Goal: Transaction & Acquisition: Purchase product/service

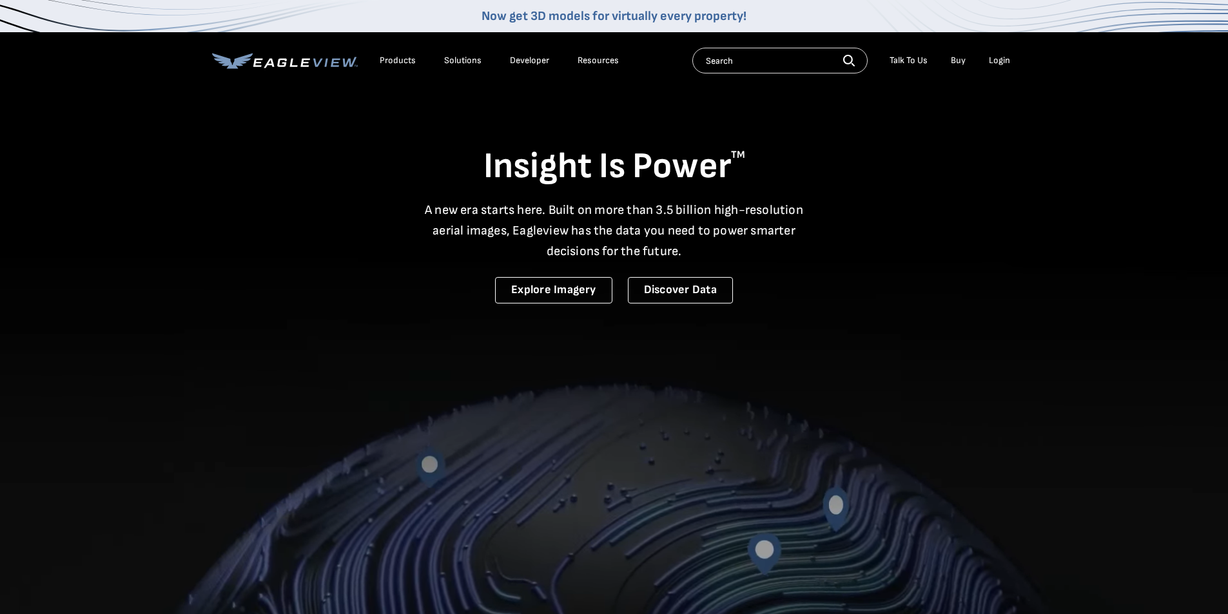
click at [999, 59] on div "Login" at bounding box center [999, 61] width 21 height 12
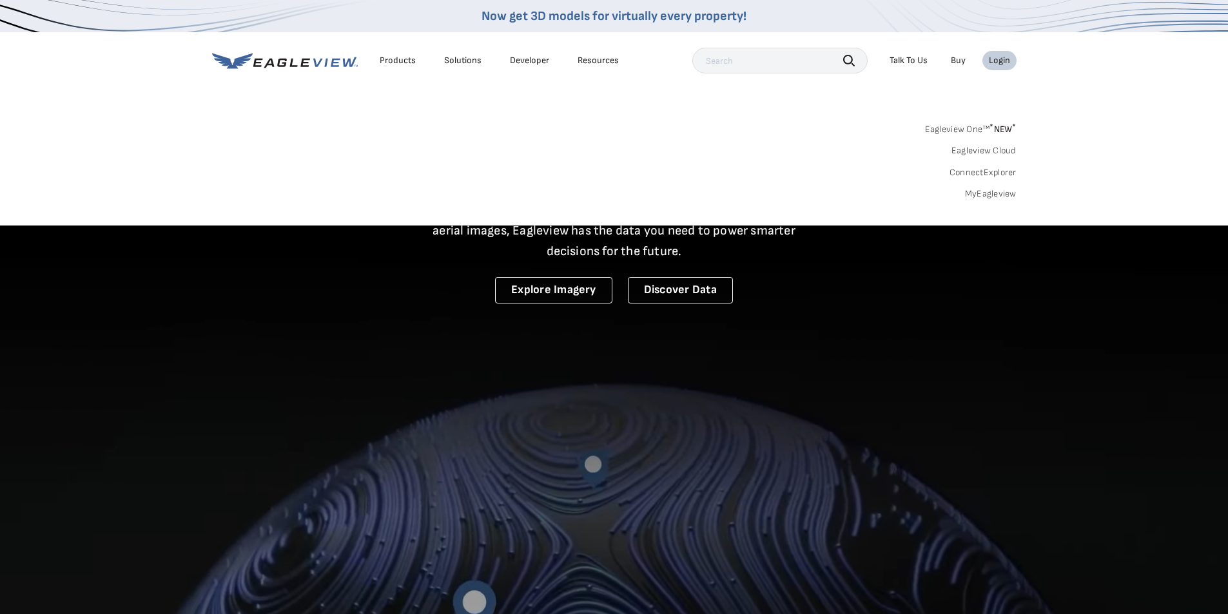
click at [987, 188] on div "Eagleview One™ * NEW * Eagleview Cloud ConnectExplorer MyEagleview" at bounding box center [614, 160] width 804 height 80
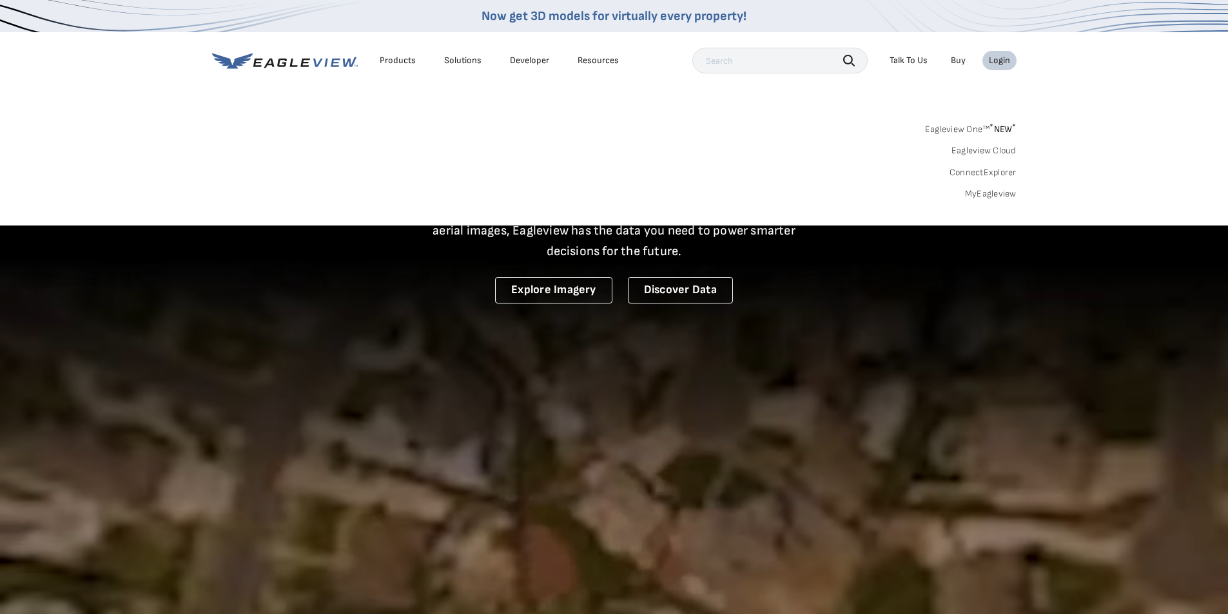
click at [985, 196] on link "MyEagleview" at bounding box center [991, 194] width 52 height 12
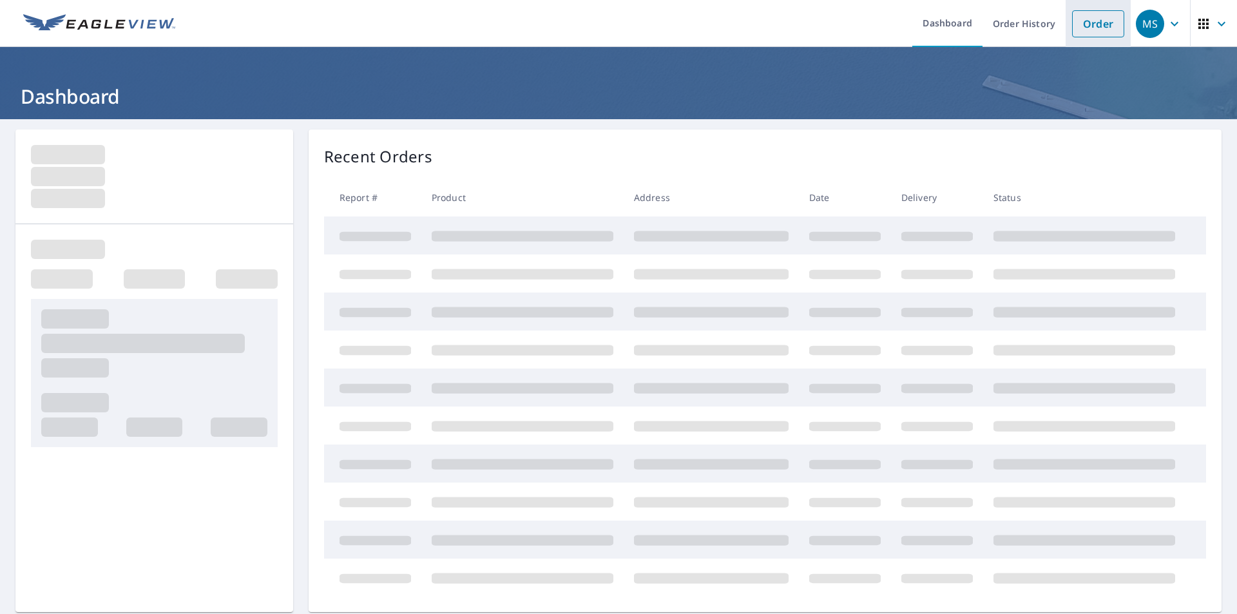
click at [1085, 18] on link "Order" at bounding box center [1098, 23] width 52 height 27
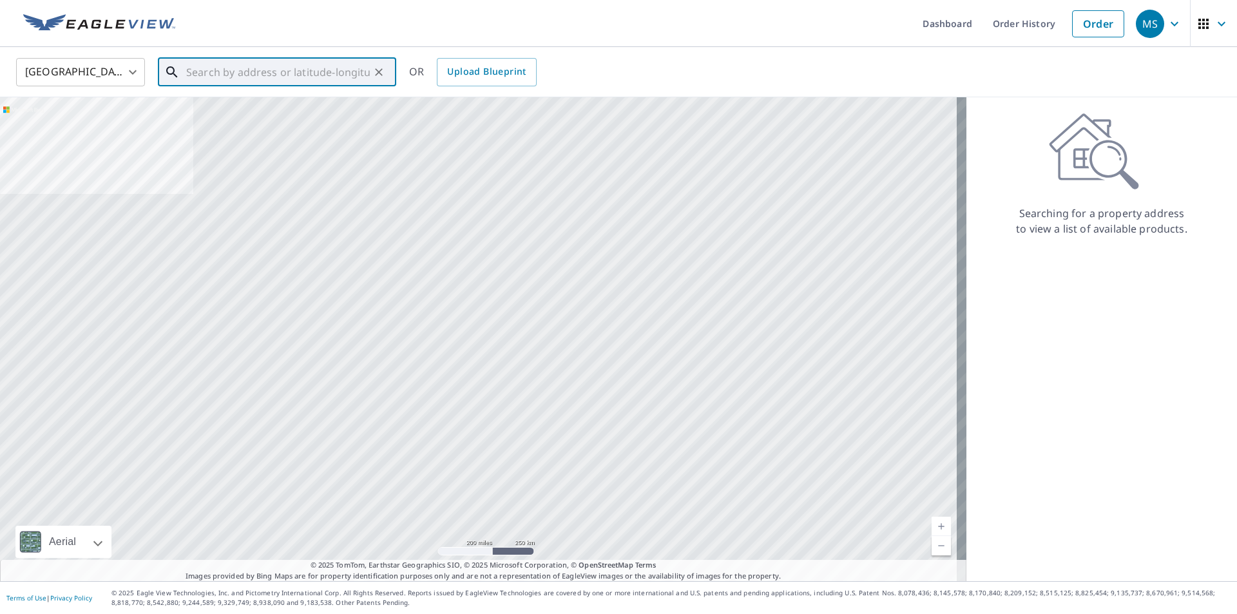
click at [308, 75] on input "text" at bounding box center [278, 72] width 184 height 36
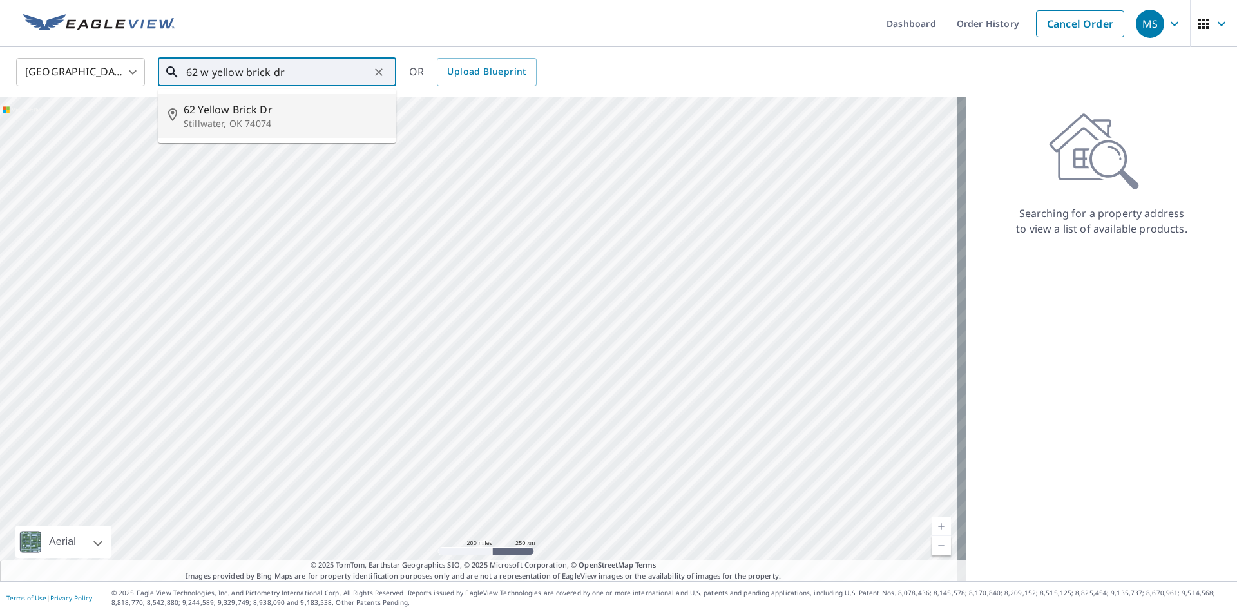
click at [275, 106] on span "62 Yellow Brick Dr" at bounding box center [285, 109] width 202 height 15
type input "62 Yellow Brick Dr Stillwater, OK 74074"
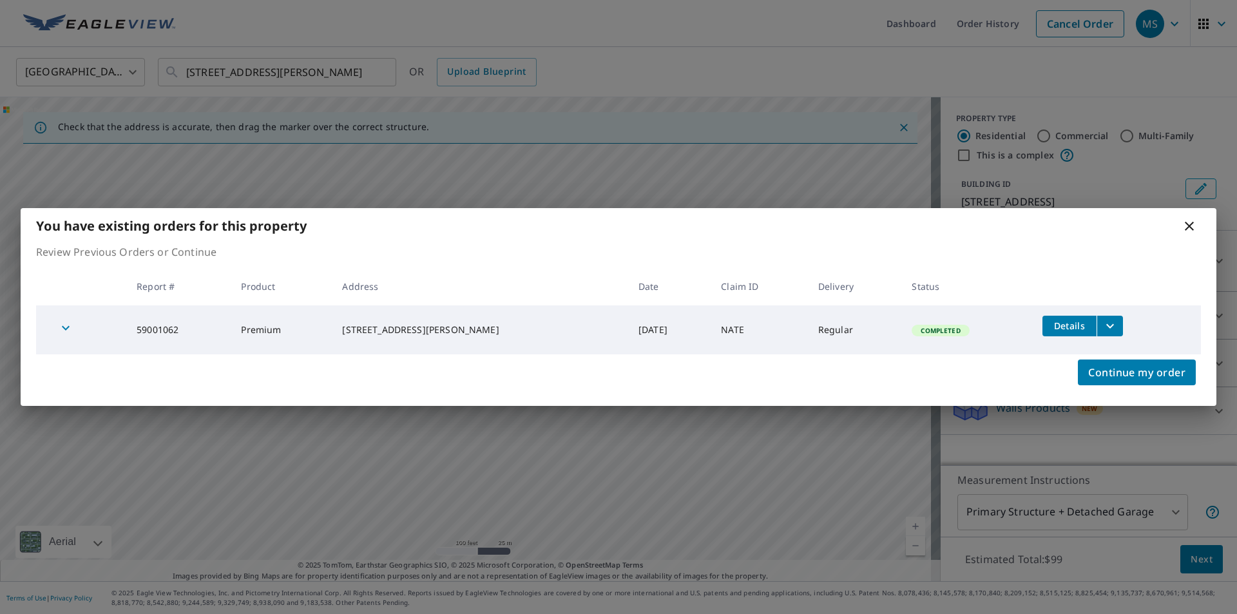
click at [1186, 224] on icon at bounding box center [1189, 226] width 9 height 9
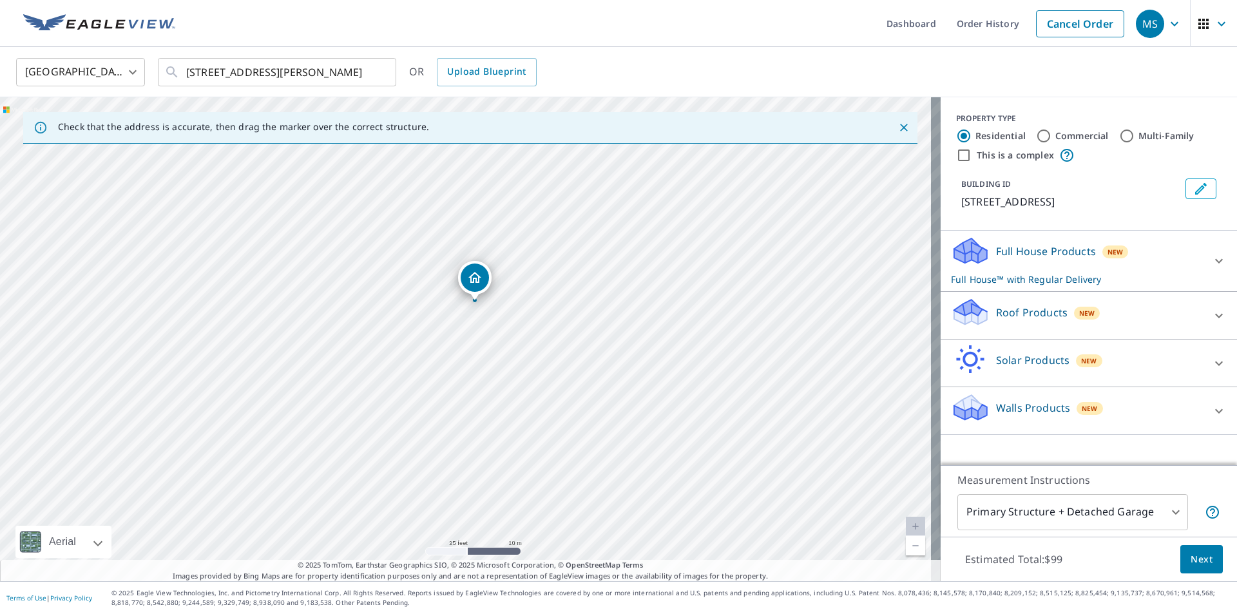
drag, startPoint x: 430, startPoint y: 293, endPoint x: 477, endPoint y: 287, distance: 48.0
click at [1033, 322] on div "Roof Products New" at bounding box center [1077, 315] width 253 height 37
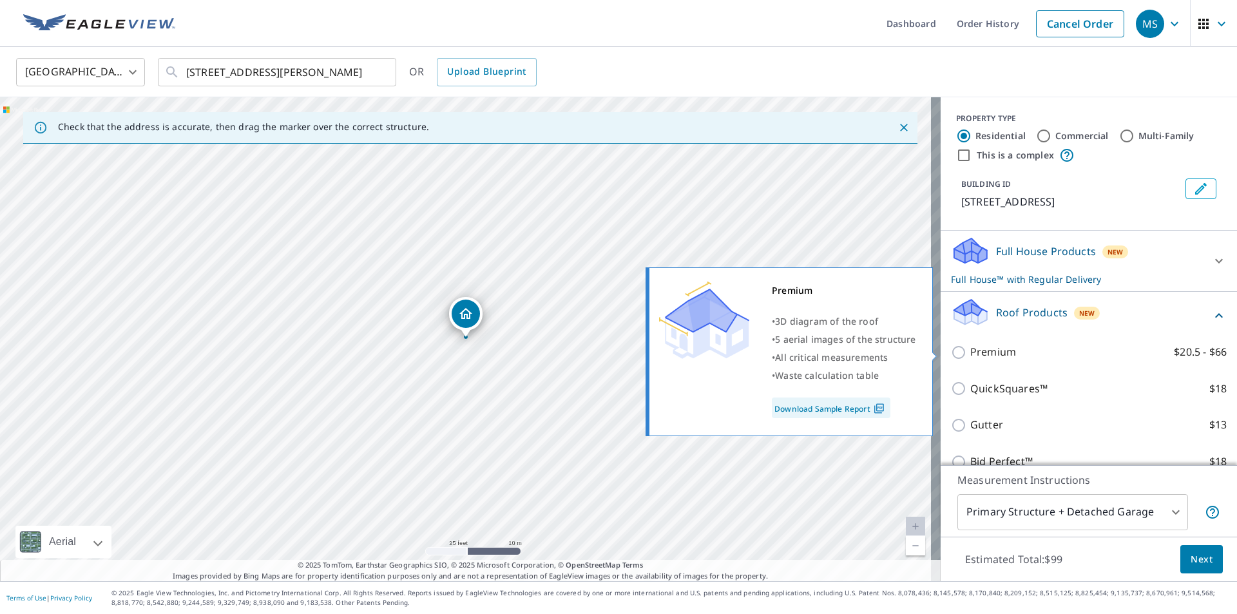
click at [970, 344] on p "Premium" at bounding box center [993, 352] width 46 height 16
click at [965, 345] on input "Premium $20.5 - $66" at bounding box center [960, 352] width 19 height 15
checkbox input "true"
checkbox input "false"
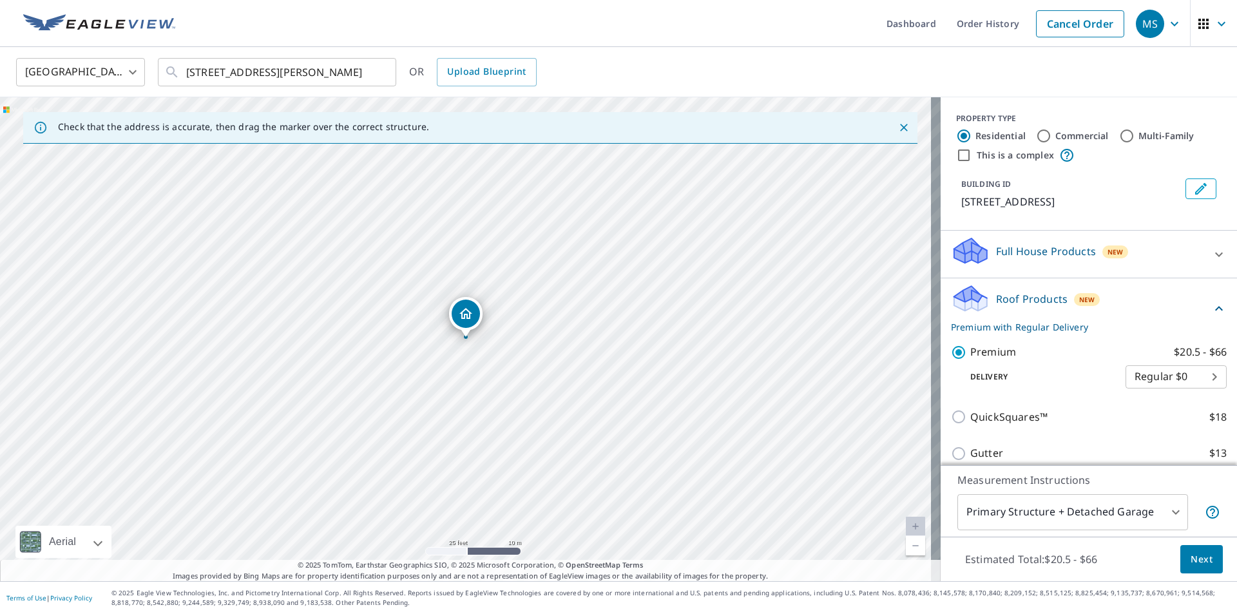
click at [1194, 567] on button "Next" at bounding box center [1202, 559] width 43 height 29
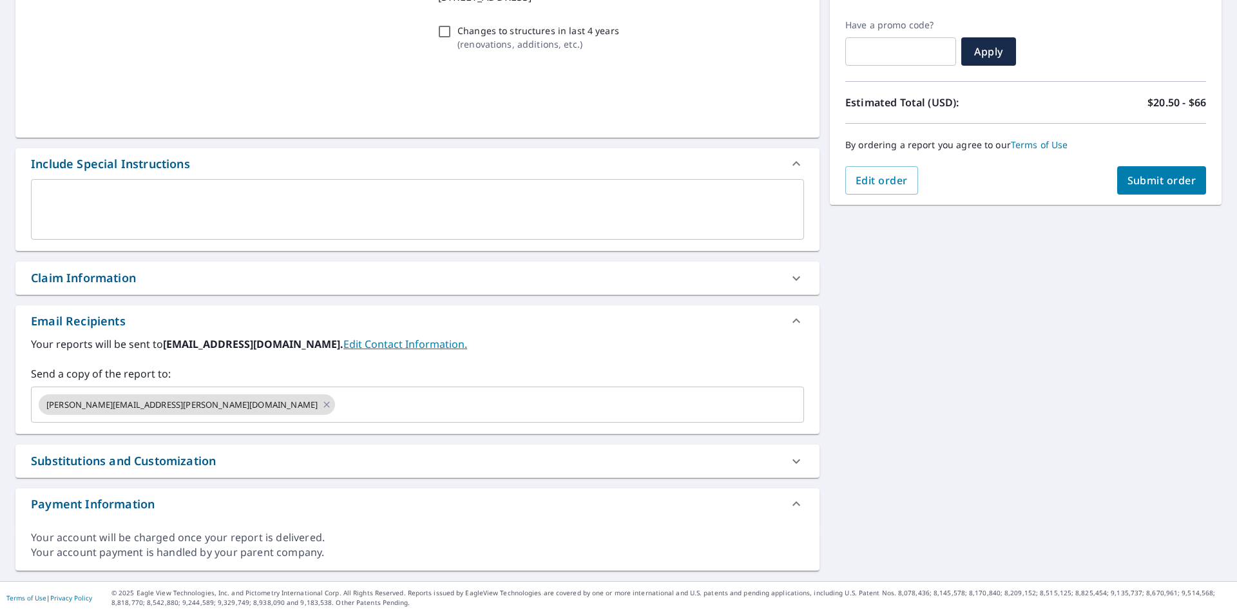
scroll to position [206, 0]
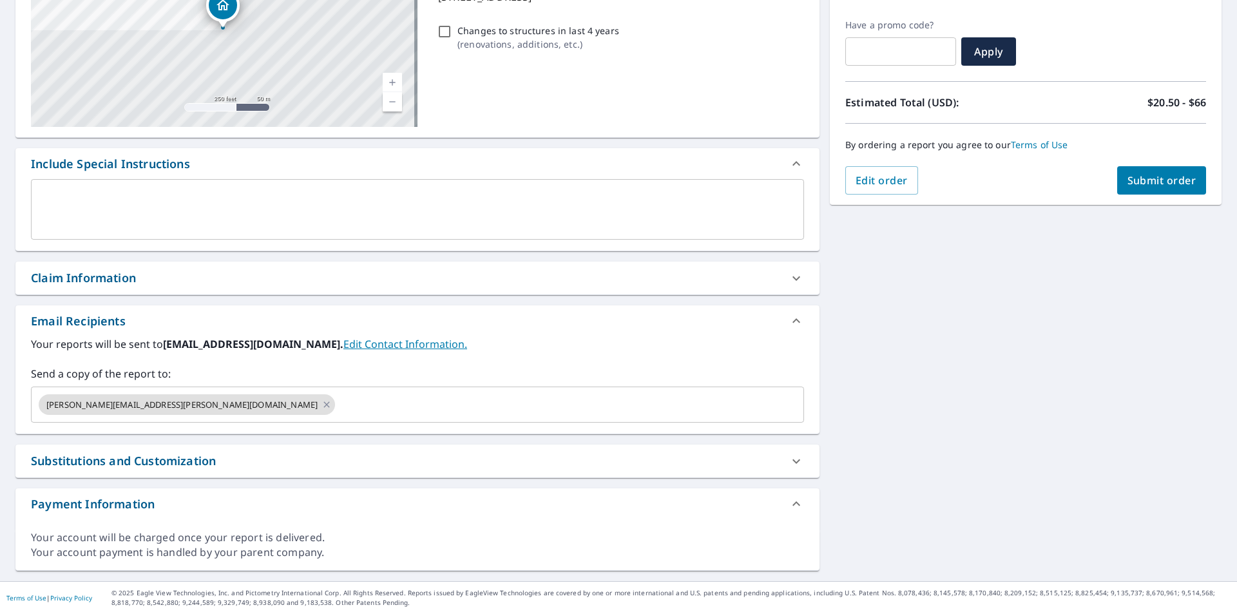
click at [127, 273] on div "Claim Information" at bounding box center [83, 277] width 105 height 17
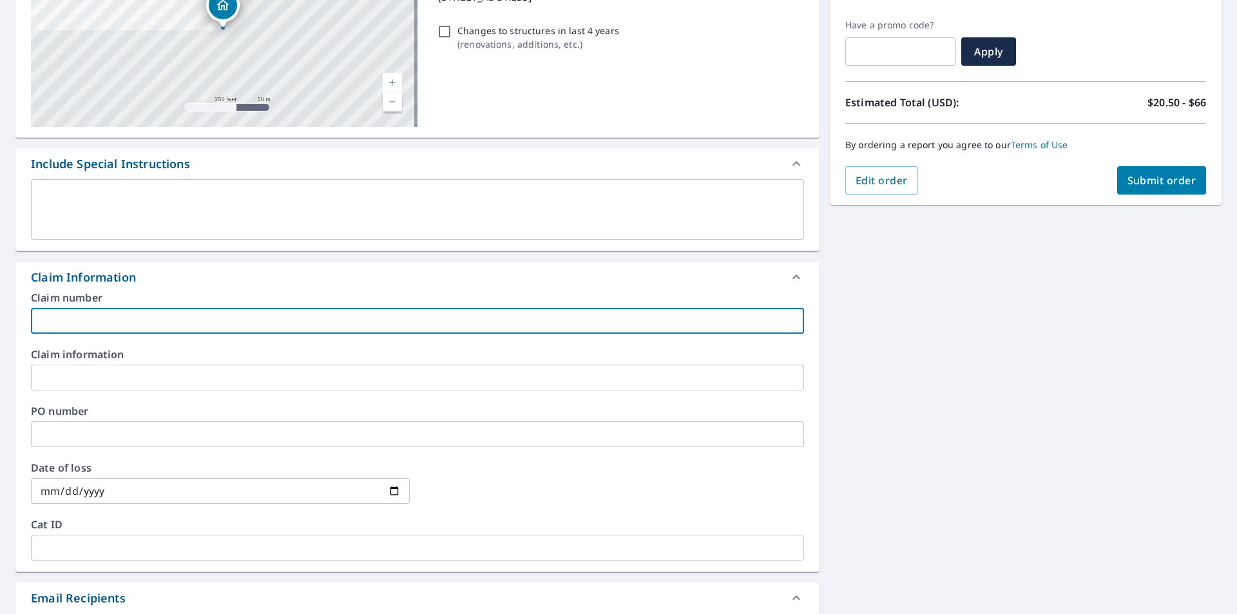
click at [137, 319] on input "text" at bounding box center [417, 321] width 773 height 26
type input "OB"
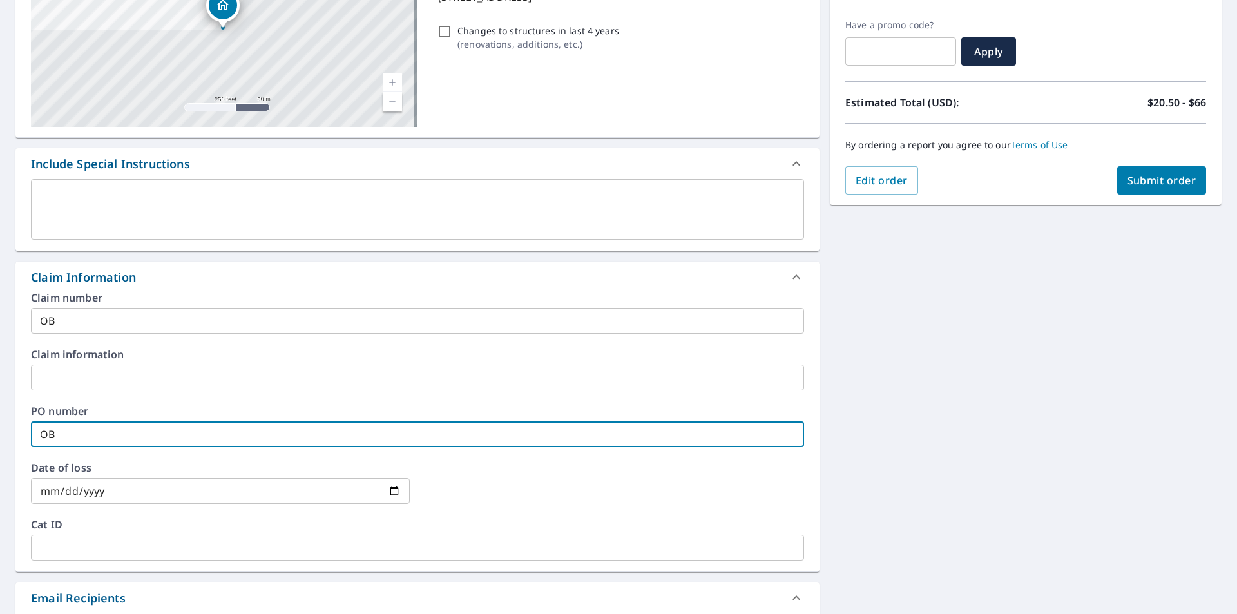
type input "OB"
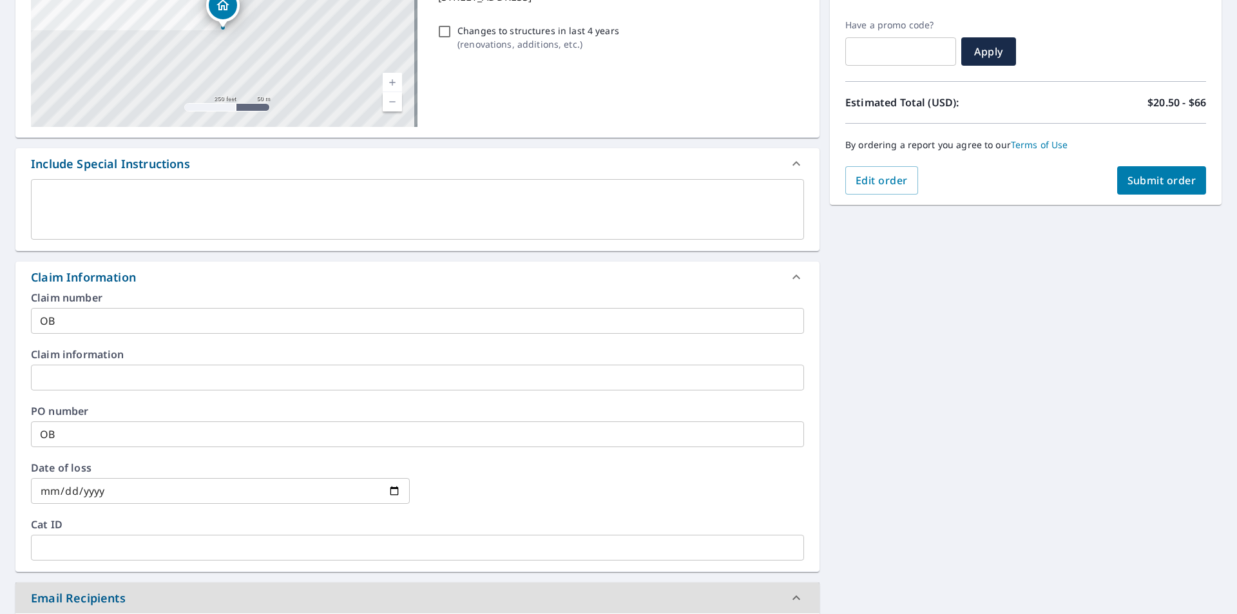
scroll to position [483, 0]
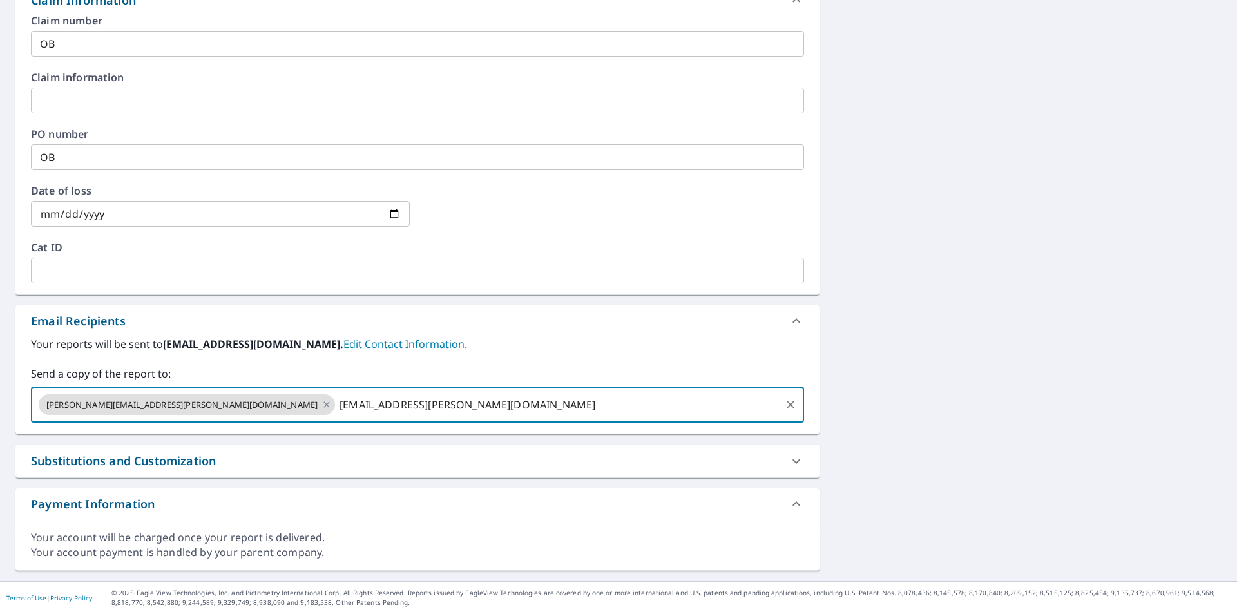
type input "chayse.pittman@abcsupply.com"
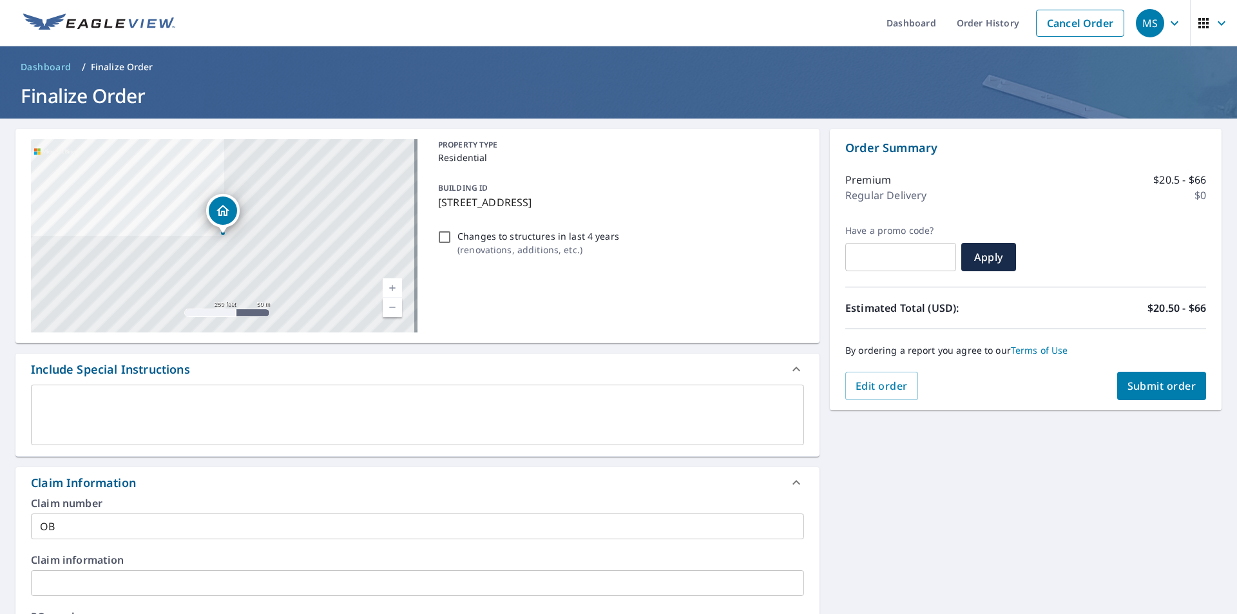
scroll to position [0, 0]
click at [1128, 383] on span "Submit order" at bounding box center [1162, 387] width 69 height 14
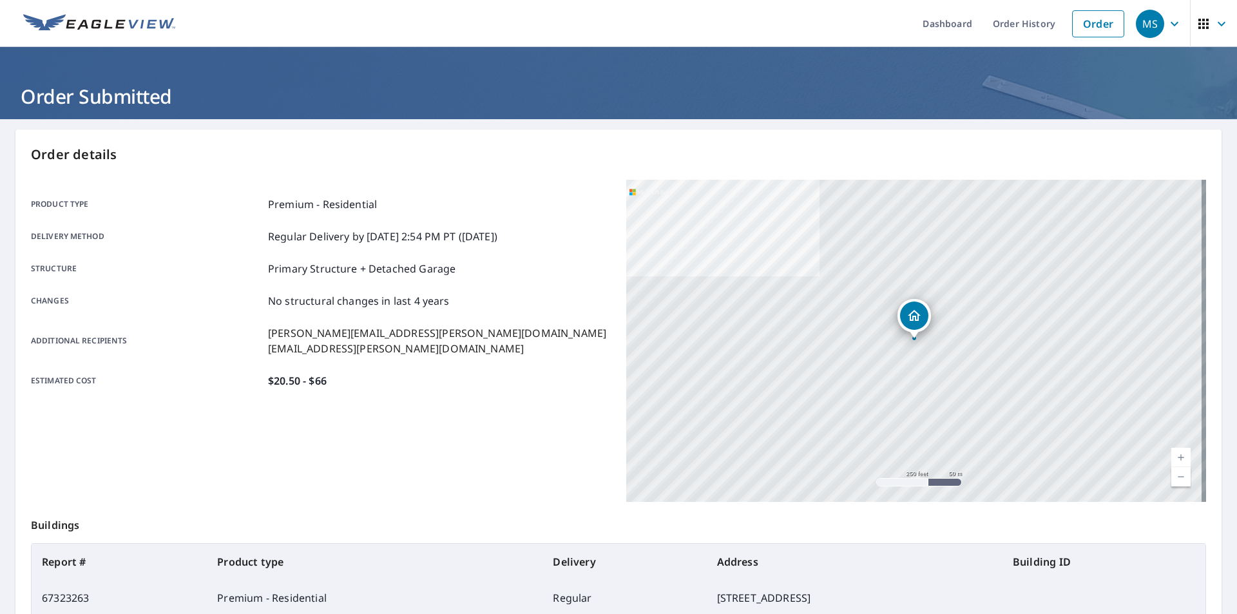
click at [331, 562] on th "Product type" at bounding box center [375, 562] width 336 height 36
